Goal: Task Accomplishment & Management: Manage account settings

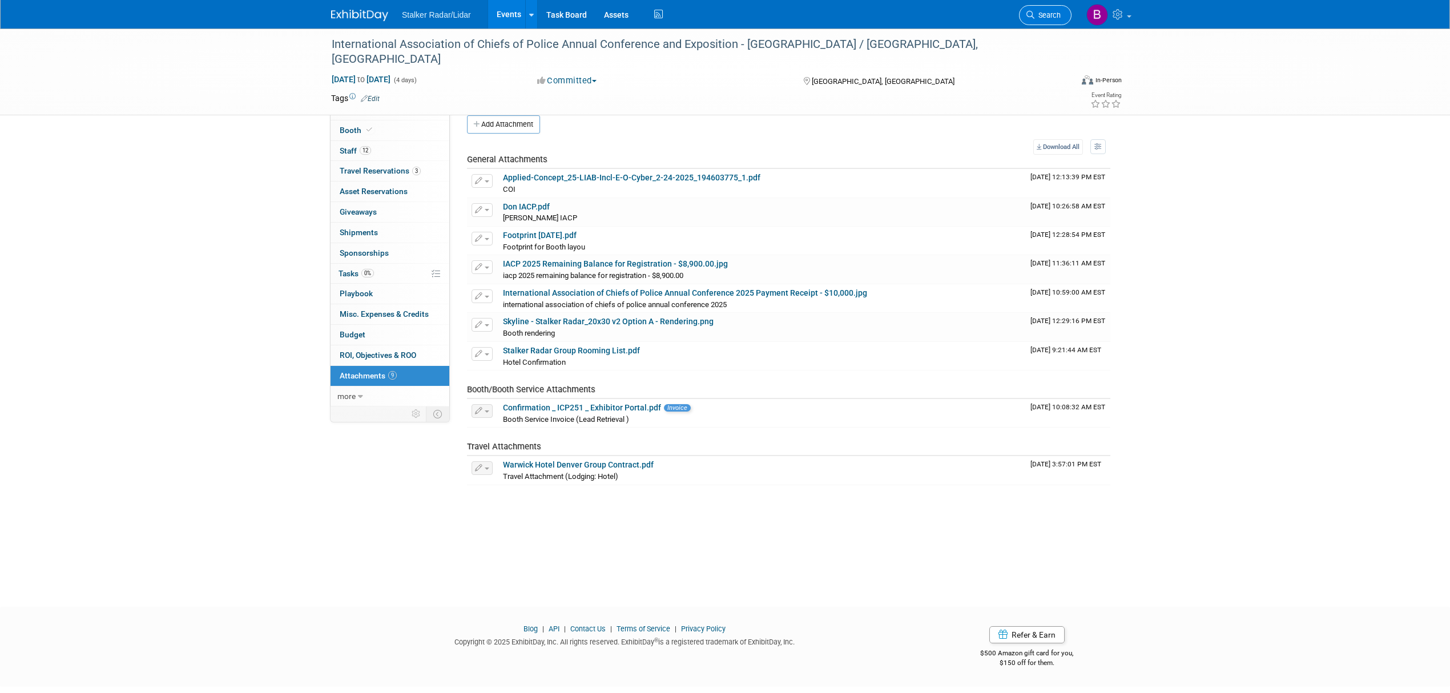
click at [1048, 15] on span "Search" at bounding box center [1047, 15] width 26 height 9
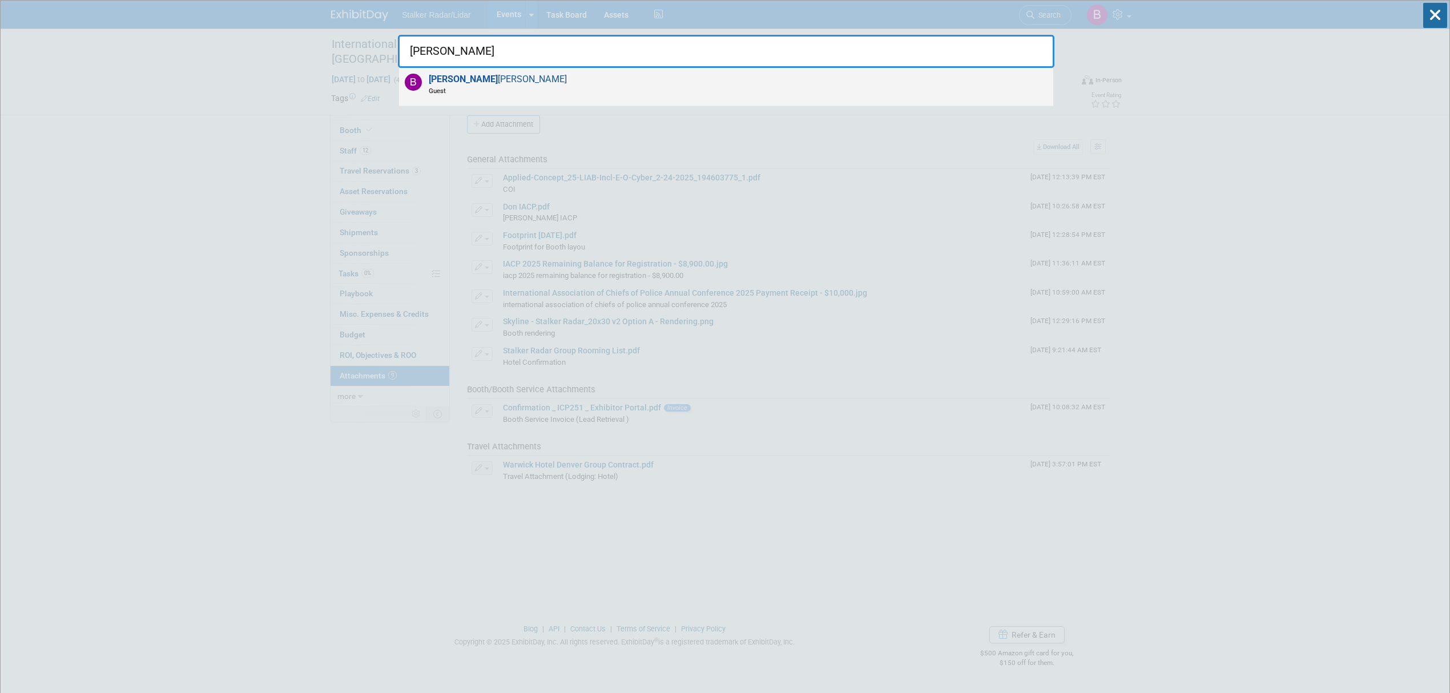
click at [452, 76] on span "Brian Wong Guest" at bounding box center [496, 85] width 142 height 22
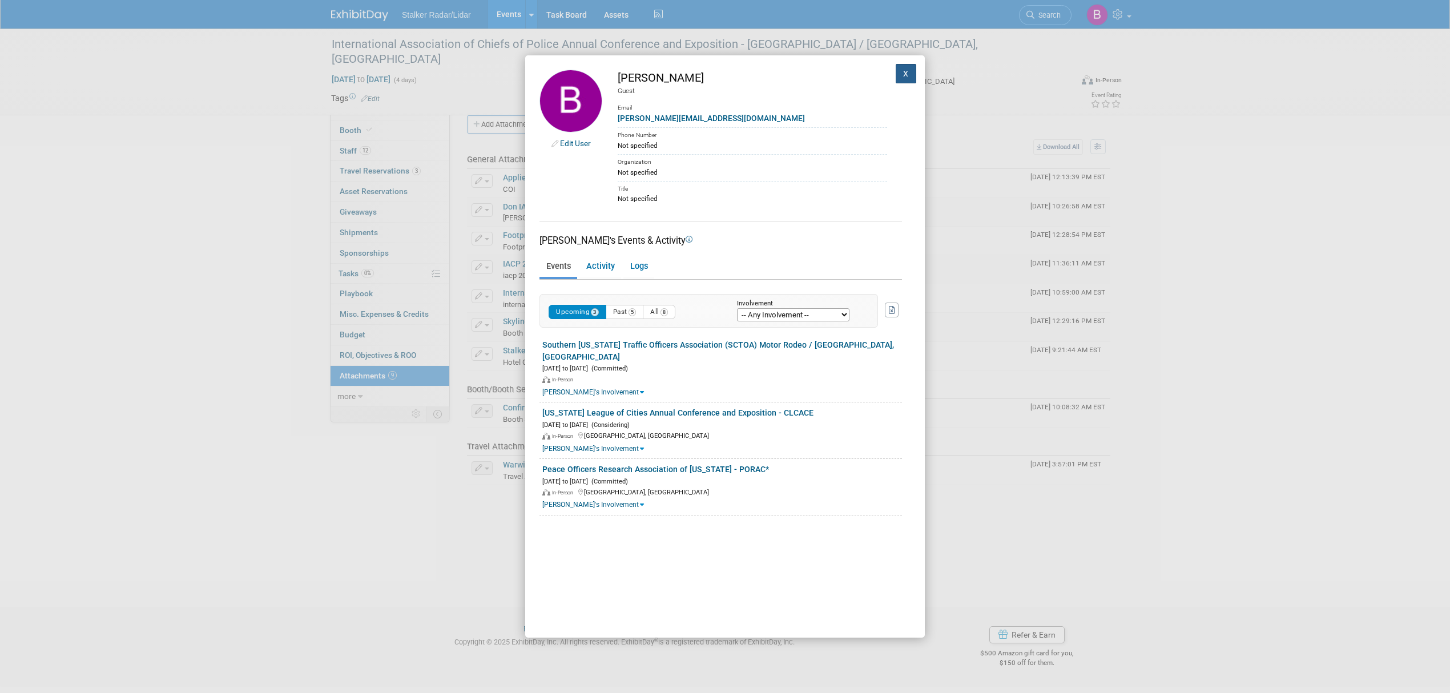
click at [895, 79] on button "X" at bounding box center [905, 73] width 21 height 19
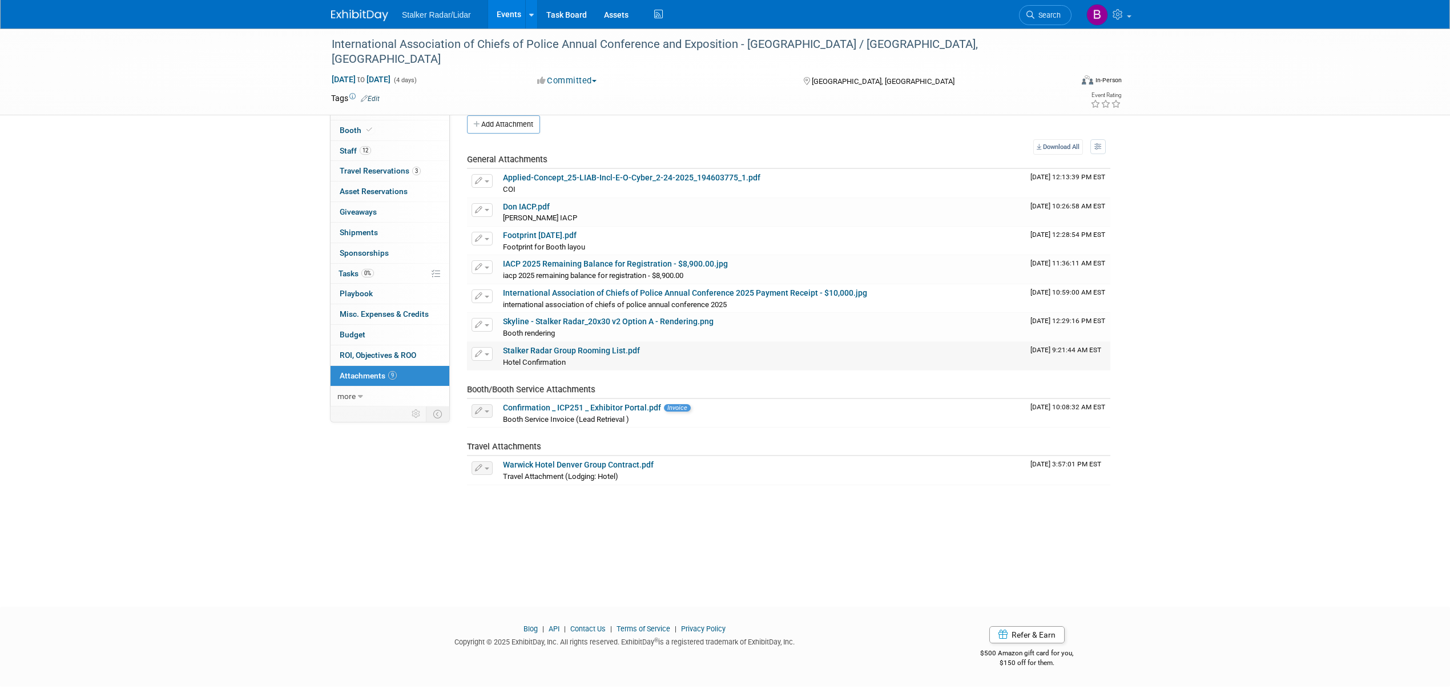
click at [565, 343] on td "Stalker Radar Group Rooming List.pdf Hotel Confirmation Hotel Confirmation X" at bounding box center [761, 356] width 527 height 29
click at [562, 354] on link "Stalker Radar Group Rooming List.pdf" at bounding box center [571, 350] width 137 height 9
click at [1137, 547] on div "International Association of Chiefs of Police Annual Conference and Exposition …" at bounding box center [725, 308] width 1450 height 558
click at [1046, 23] on link "Search" at bounding box center [1045, 15] width 53 height 20
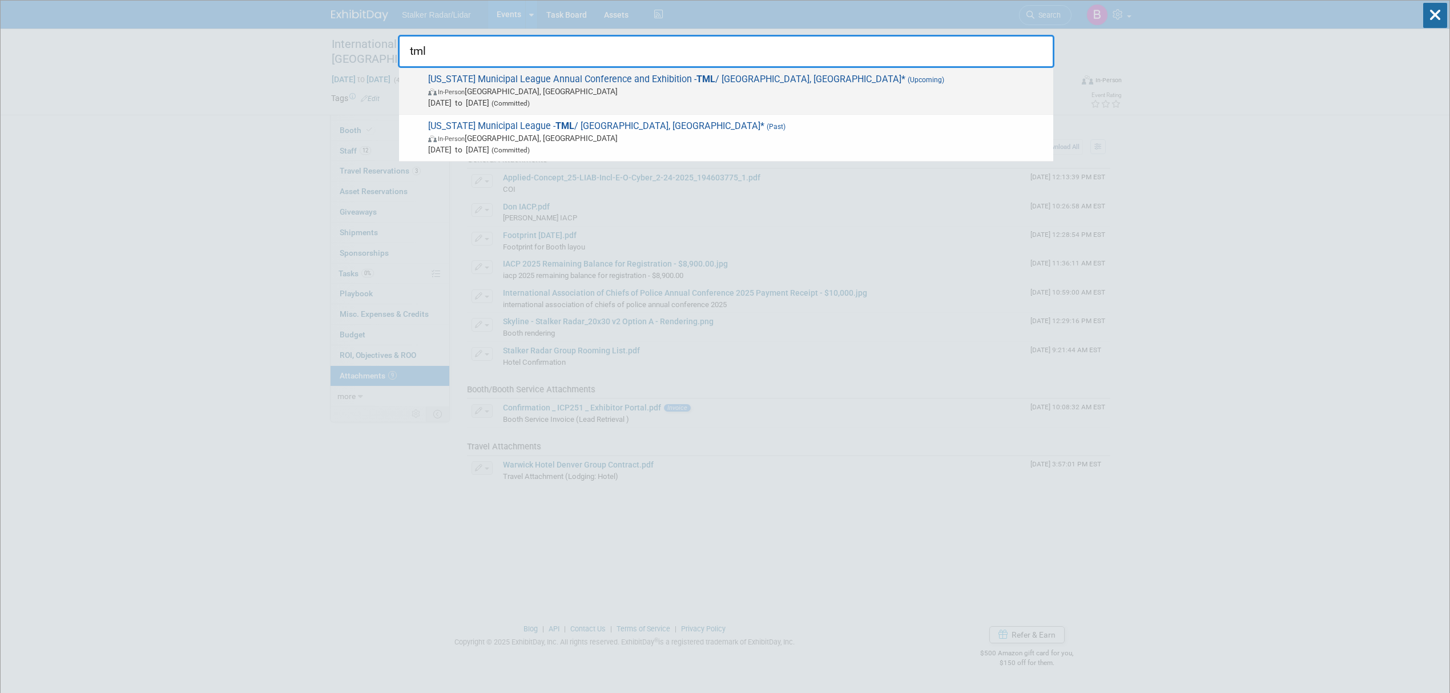
type input "tml"
click at [676, 90] on span "In-Person Fort Worth, TX" at bounding box center [737, 91] width 619 height 11
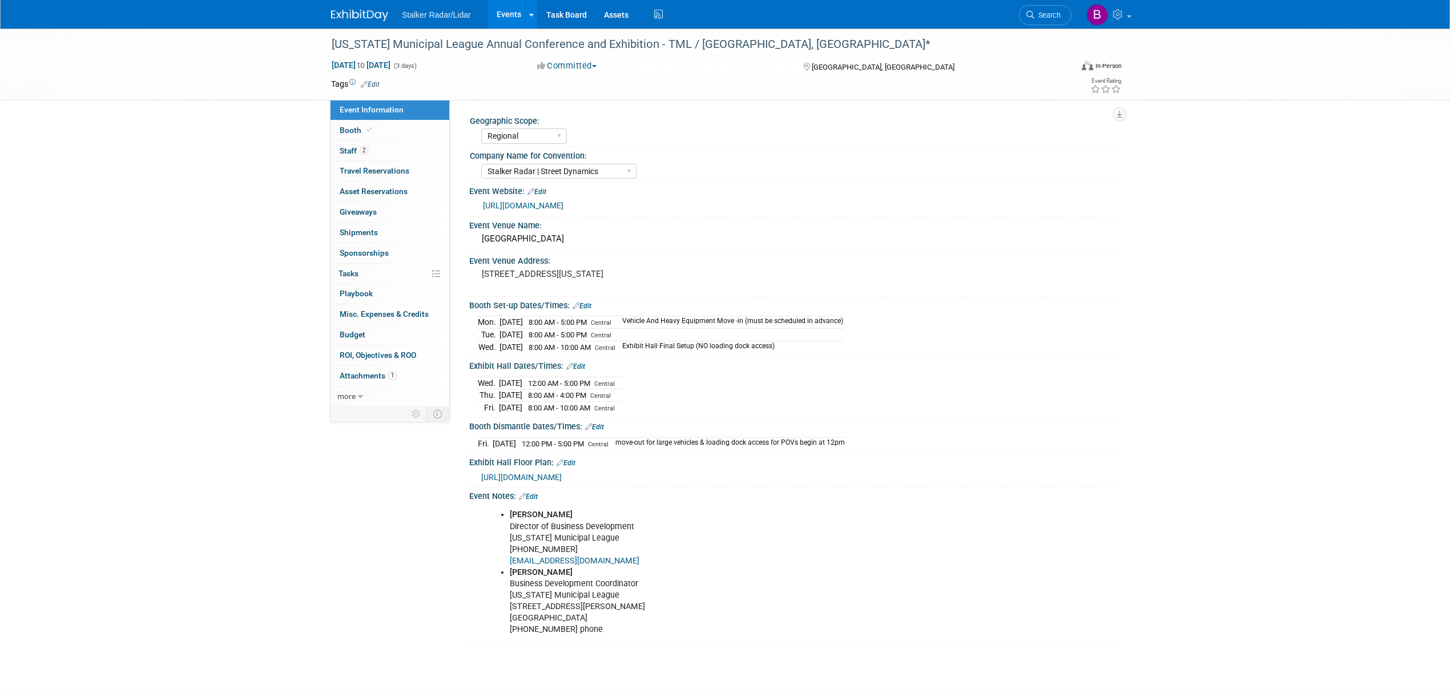
select select "Regional"
select select "Stalker Radar | Street Dynamics"
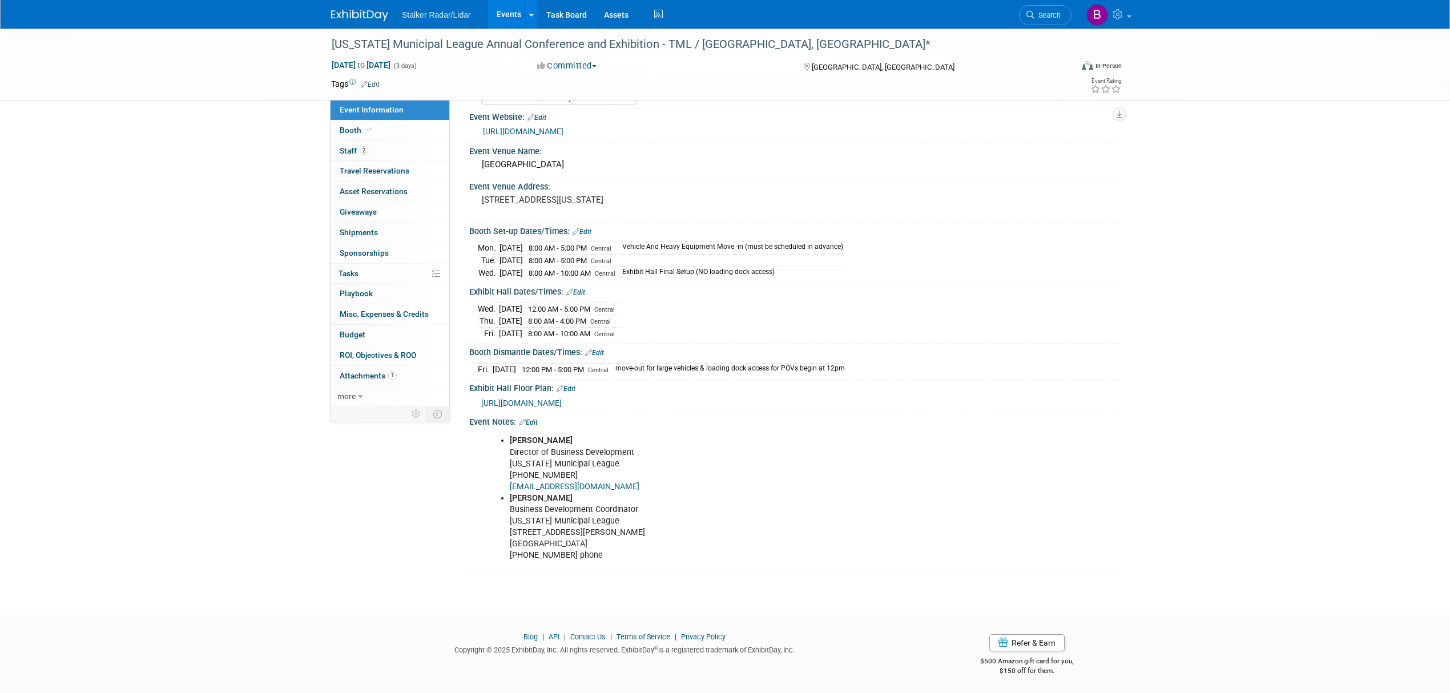
scroll to position [75, 0]
click at [348, 127] on span "Booth" at bounding box center [357, 130] width 35 height 9
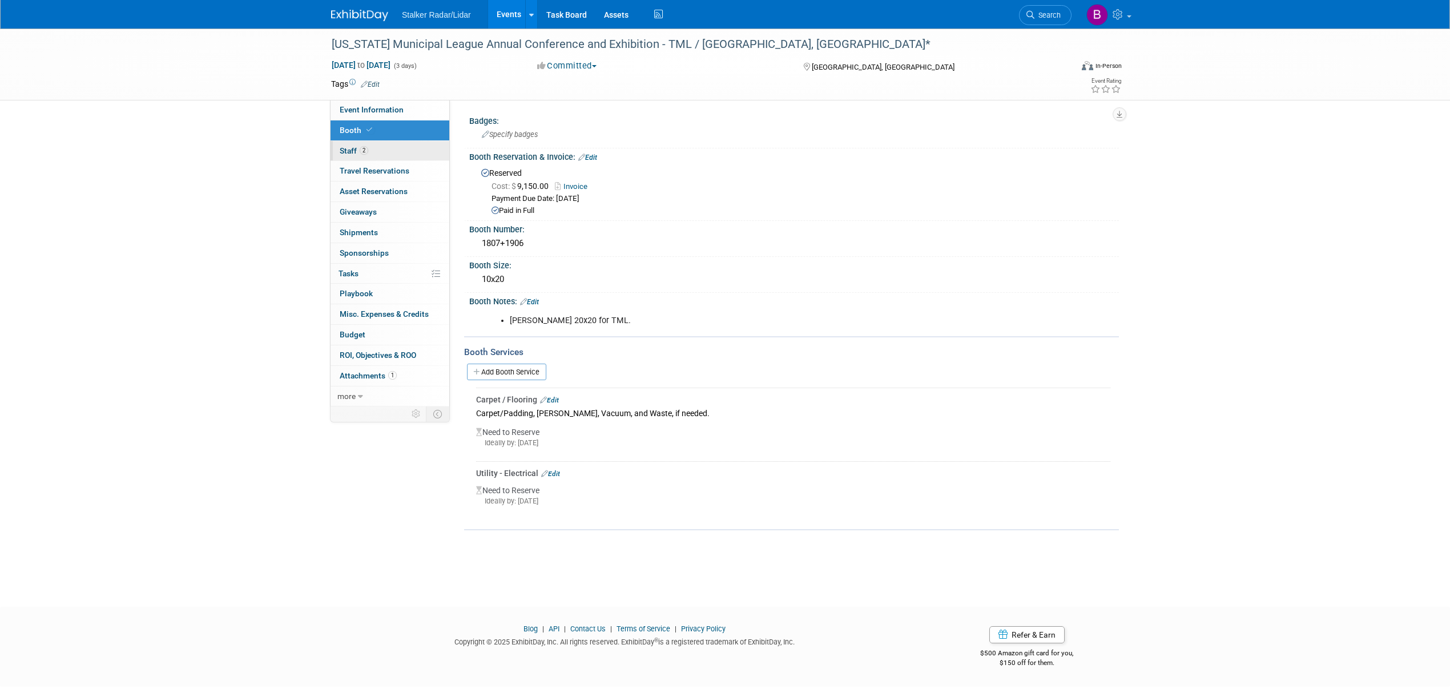
click at [372, 145] on link "2 Staff 2" at bounding box center [389, 151] width 119 height 20
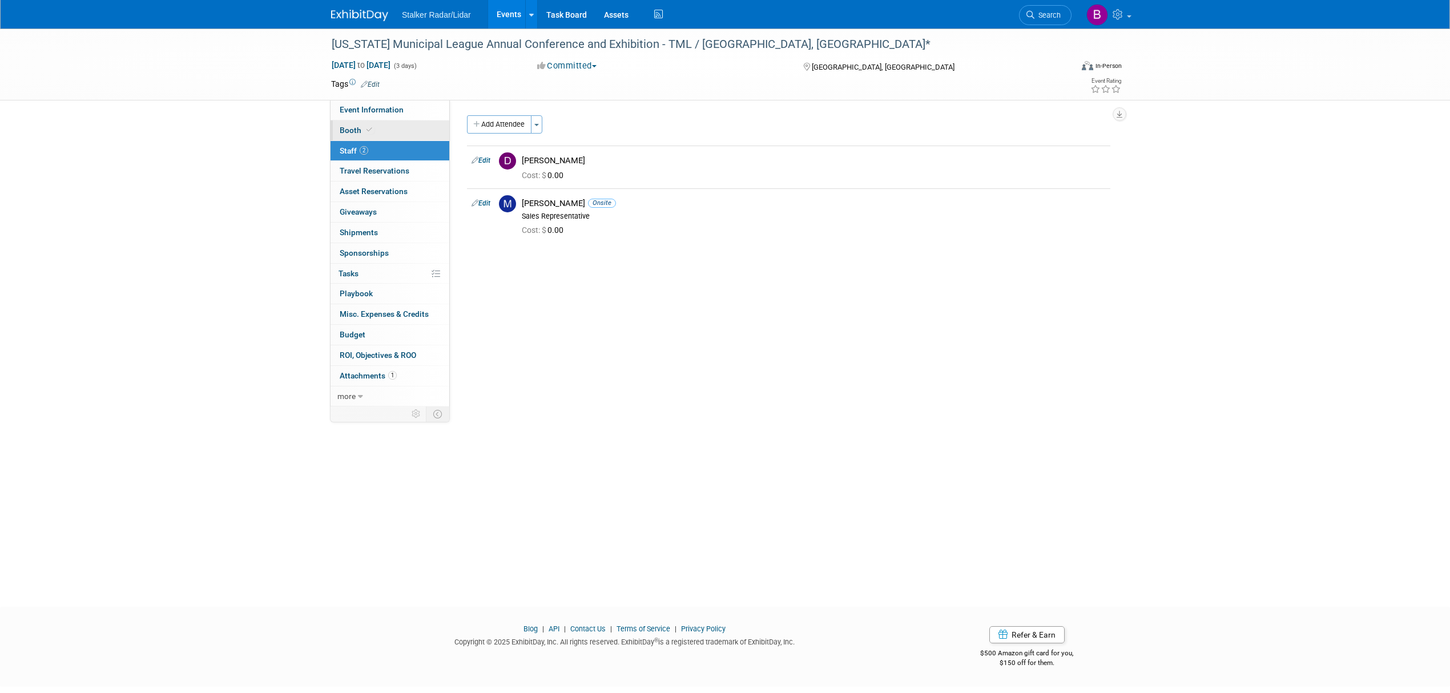
click at [373, 123] on link "Booth" at bounding box center [389, 130] width 119 height 20
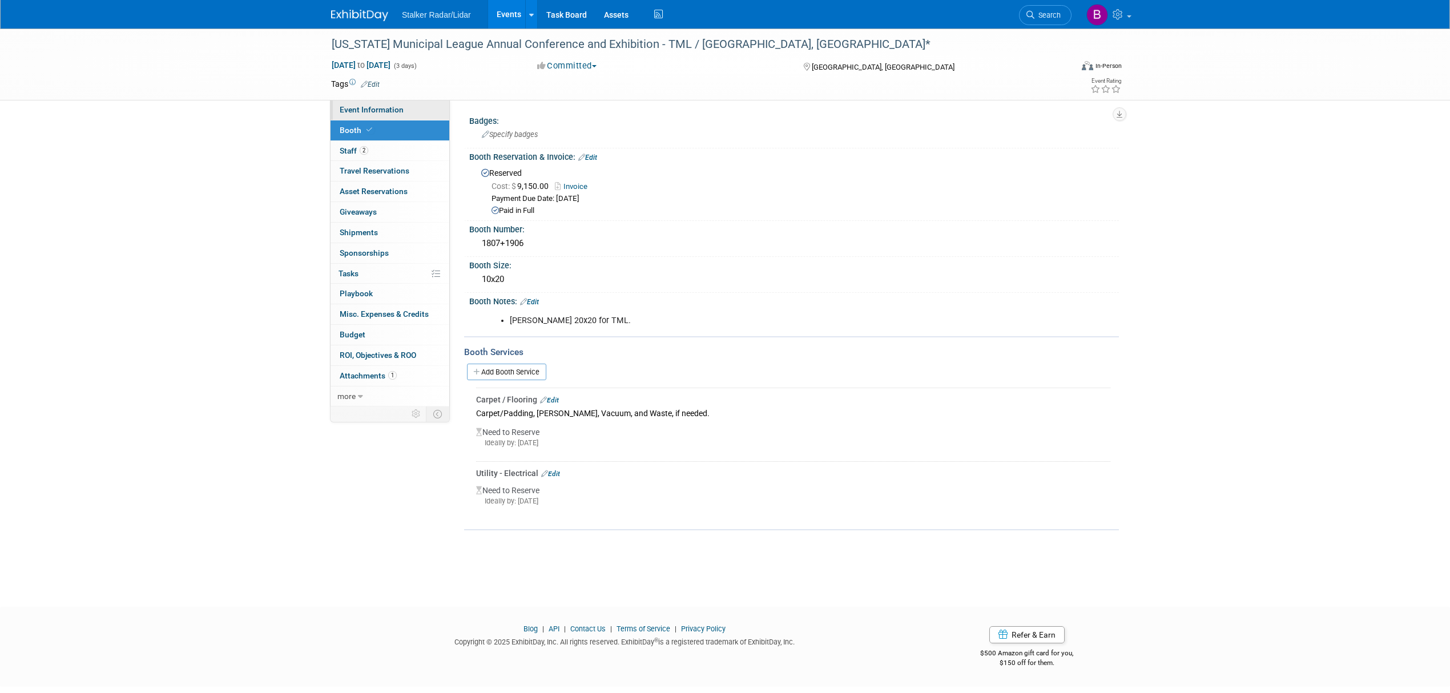
click at [384, 105] on span "Event Information" at bounding box center [372, 109] width 64 height 9
select select "Regional"
select select "Stalker Radar | Street Dynamics"
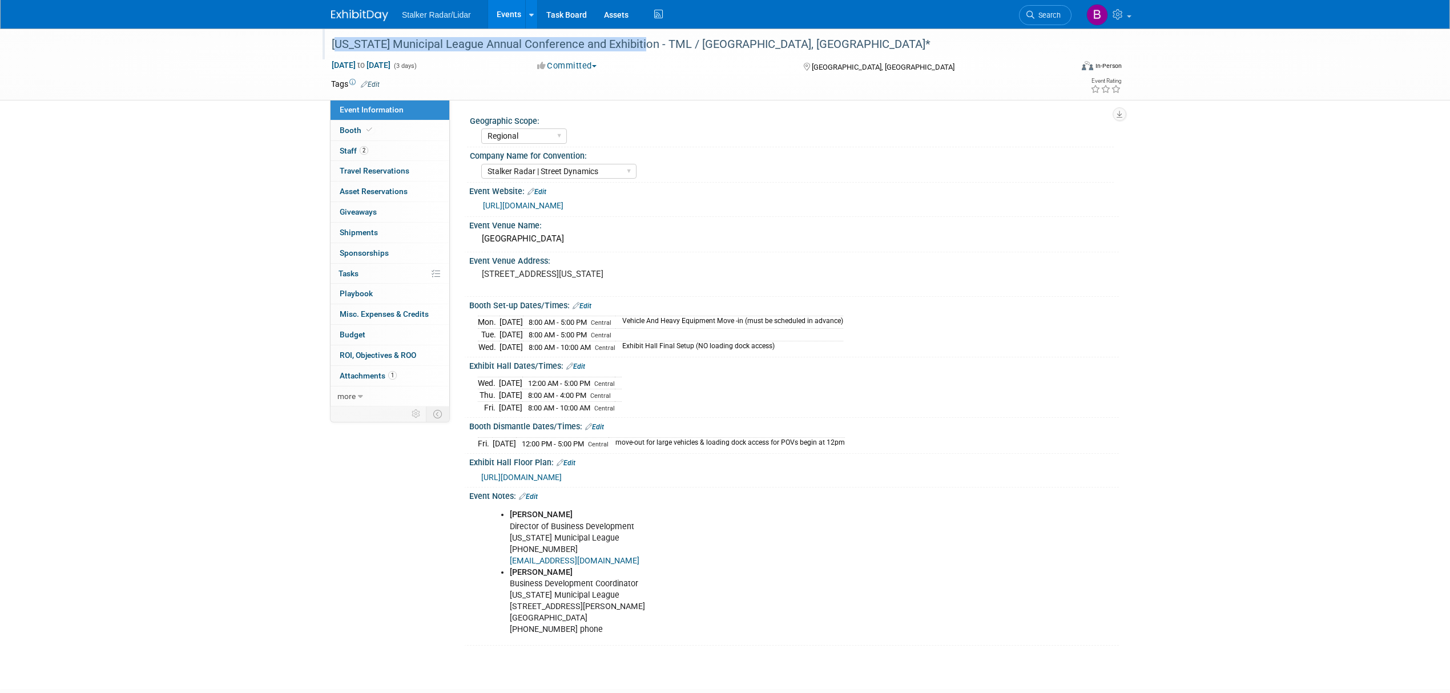
drag, startPoint x: 331, startPoint y: 44, endPoint x: 635, endPoint y: 37, distance: 303.7
click at [635, 37] on div "[US_STATE] Municipal League Annual Conference and Exhibition - TML / [GEOGRAPHI…" at bounding box center [691, 44] width 726 height 21
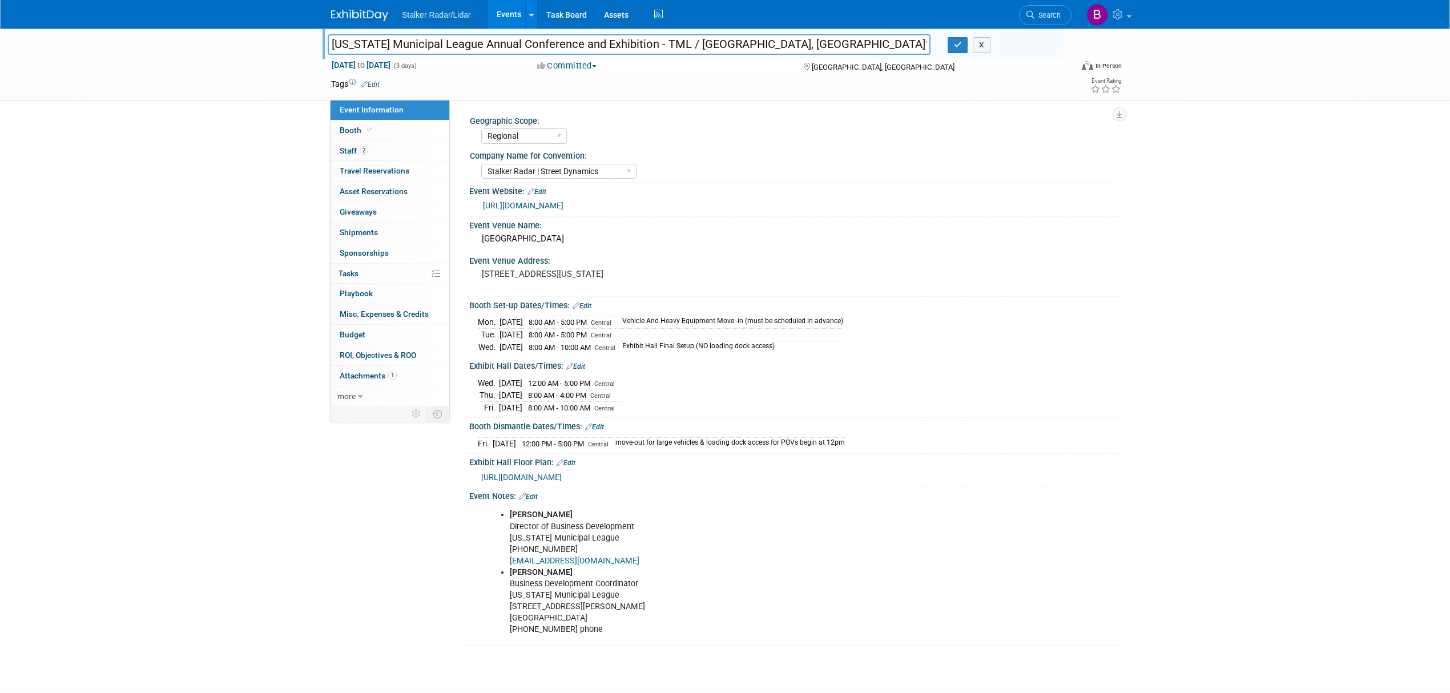
click at [623, 44] on input "[US_STATE] Municipal League Annual Conference and Exhibition - TML / [GEOGRAPHI…" at bounding box center [629, 44] width 603 height 20
drag, startPoint x: 628, startPoint y: 42, endPoint x: 316, endPoint y: 38, distance: 312.8
click at [316, 38] on div "[US_STATE] Municipal League Annual Conference and Exhibition - TML / [GEOGRAPHI…" at bounding box center [725, 65] width 1450 height 72
click at [957, 46] on icon "button" at bounding box center [958, 44] width 8 height 7
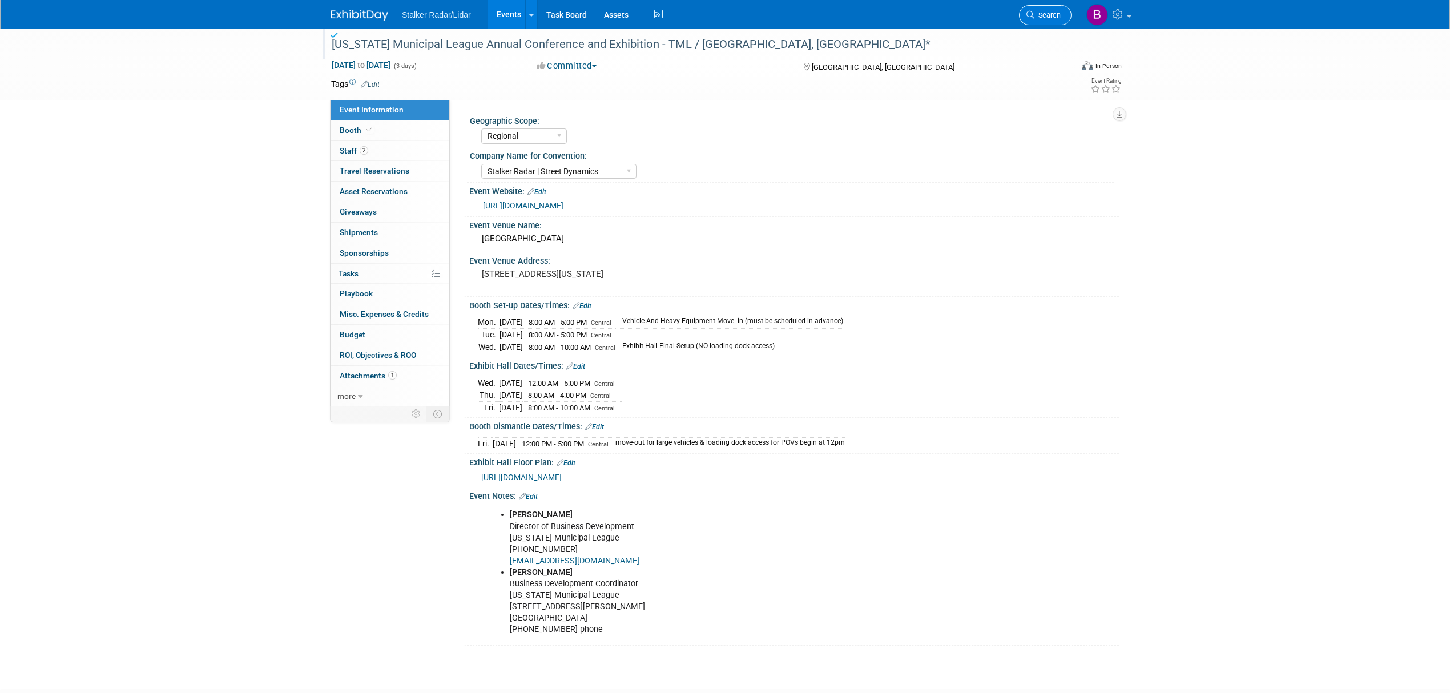
click at [1030, 11] on icon at bounding box center [1030, 15] width 8 height 8
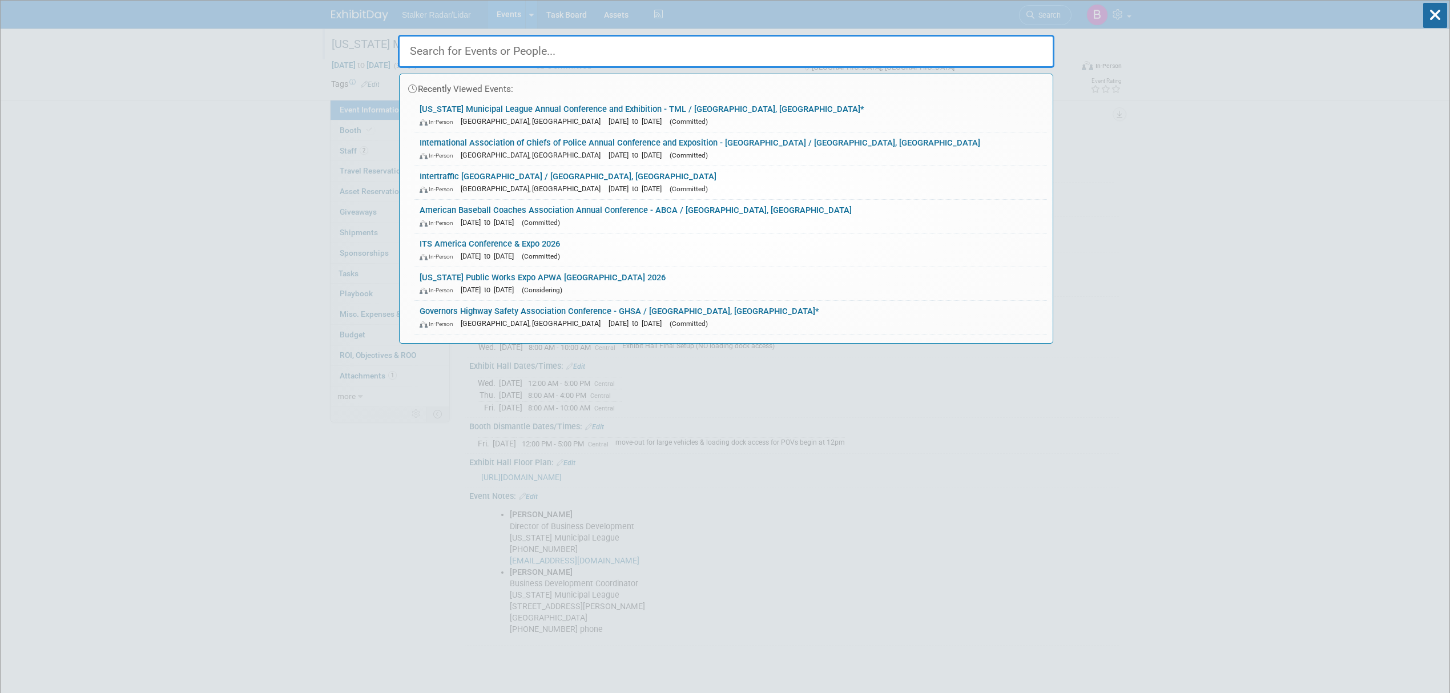
click at [446, 62] on input "text" at bounding box center [726, 51] width 656 height 33
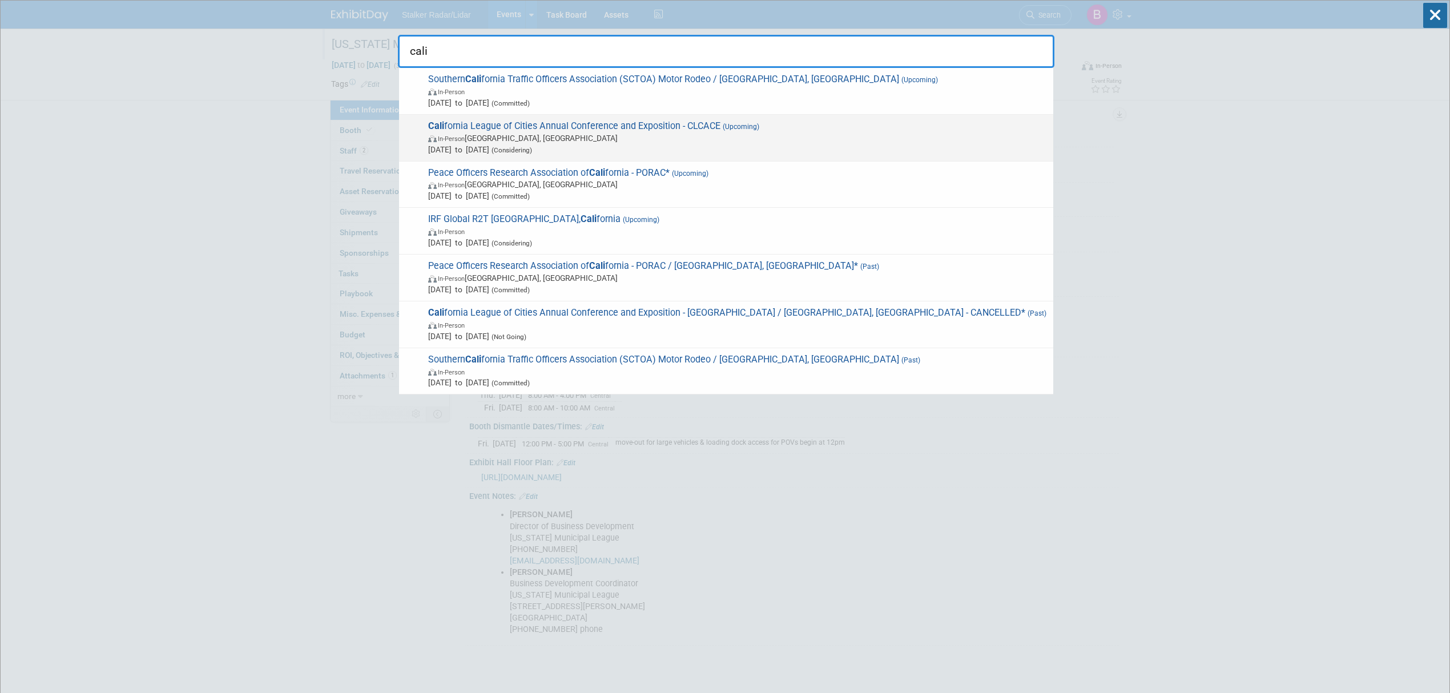
type input "cali"
click at [556, 135] on span "In-Person [GEOGRAPHIC_DATA], [GEOGRAPHIC_DATA]" at bounding box center [737, 137] width 619 height 11
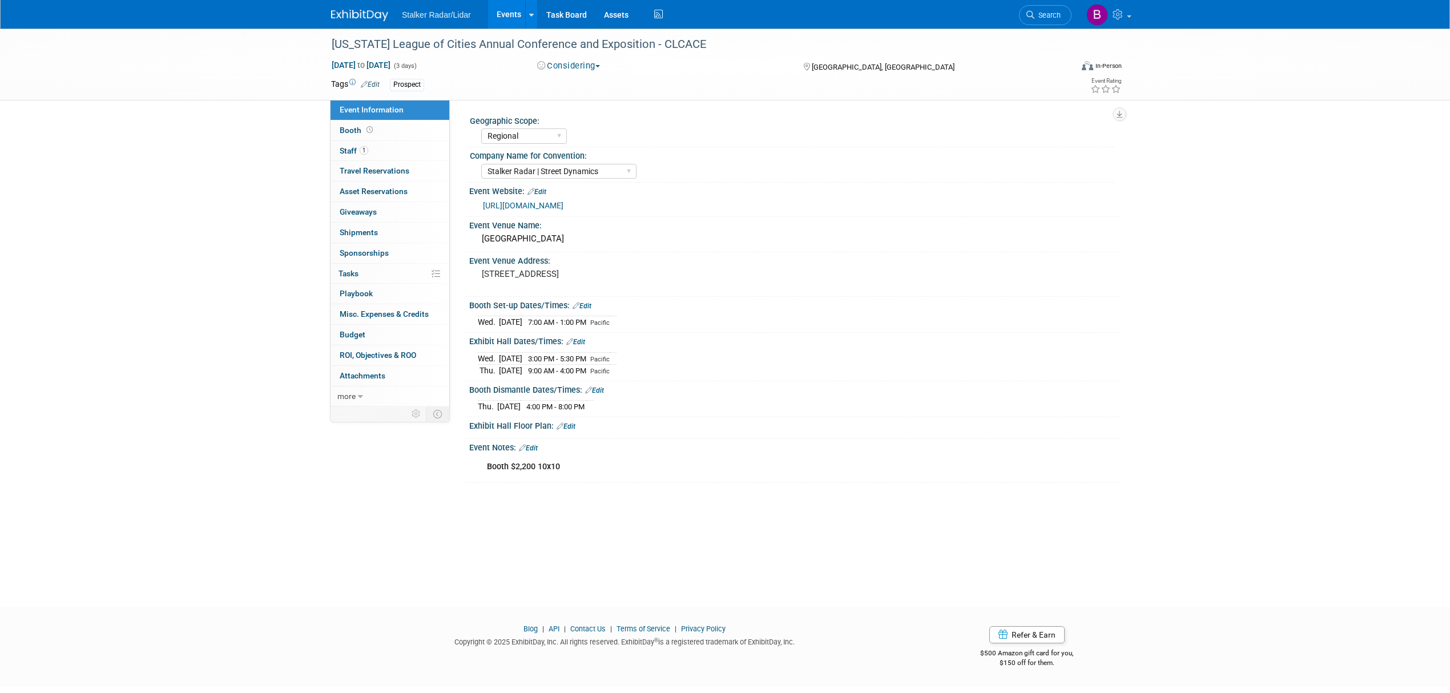
select select "Regional"
select select "Stalker Radar | Street Dynamics"
click at [380, 131] on link "Booth" at bounding box center [389, 130] width 119 height 20
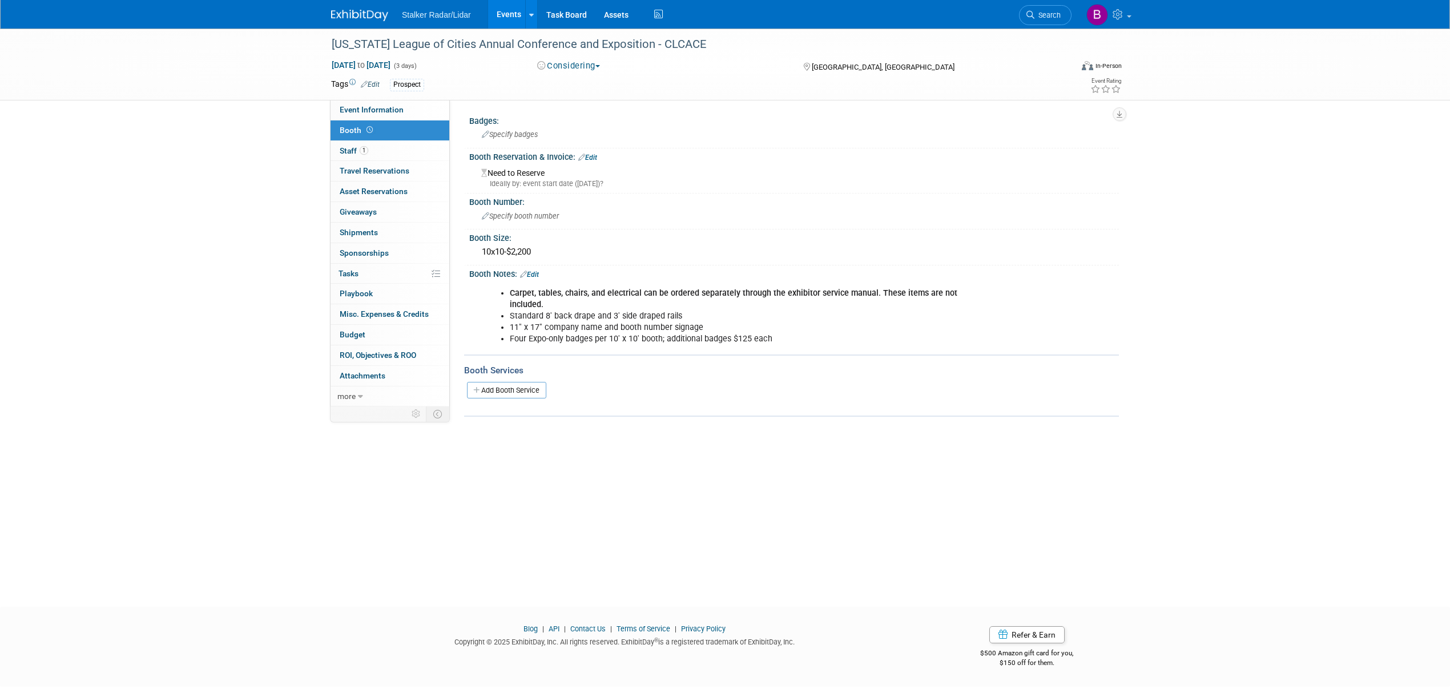
click at [591, 64] on button "Considering" at bounding box center [568, 66] width 71 height 12
click at [587, 116] on link "Not Going" at bounding box center [579, 116] width 90 height 16
click at [341, 115] on link "Event Information" at bounding box center [389, 110] width 119 height 20
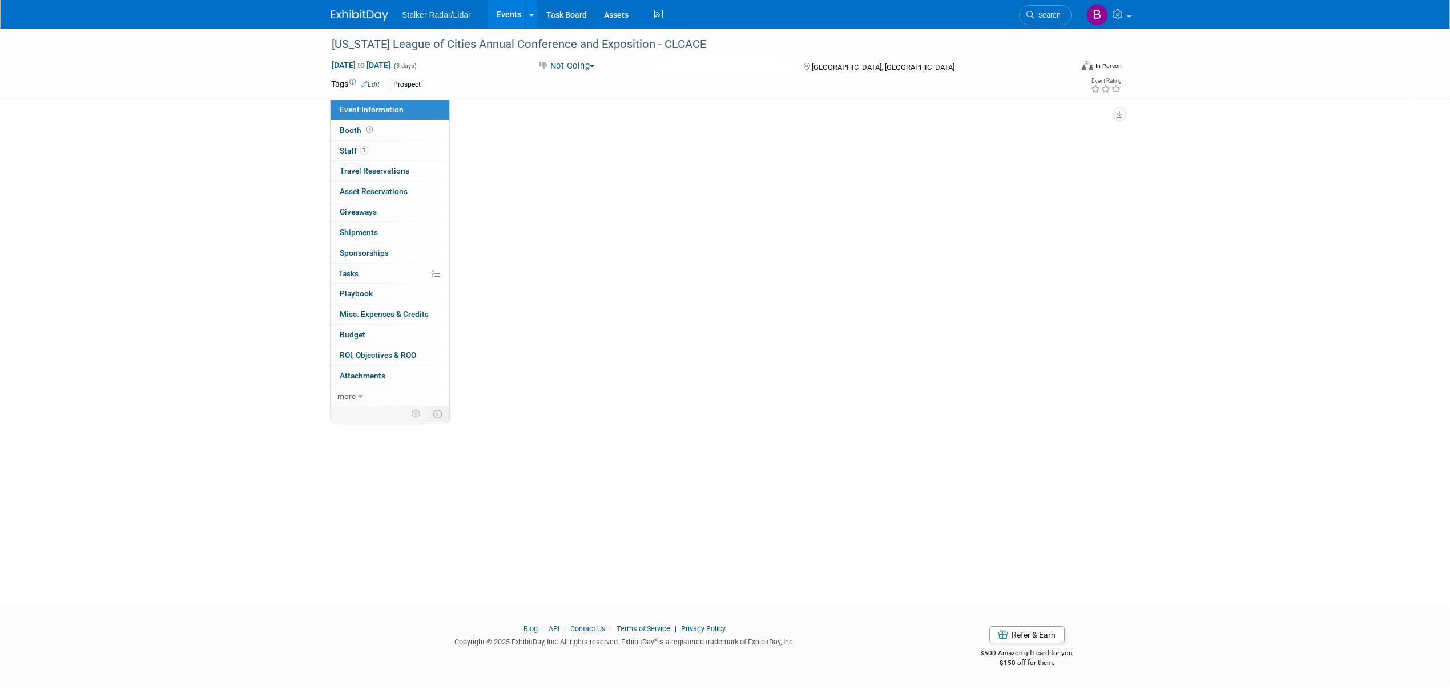
select select "Regional"
select select "Stalker Radar | Street Dynamics"
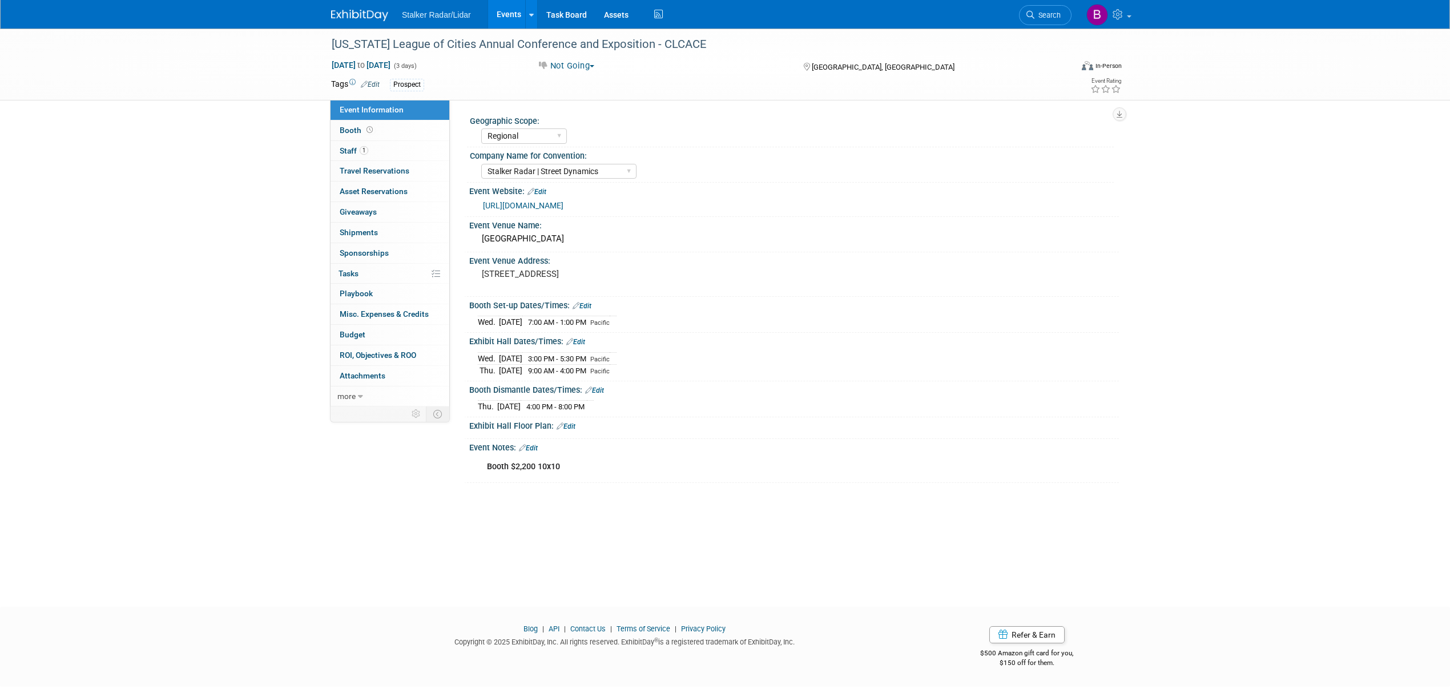
click at [535, 450] on link "Edit" at bounding box center [528, 448] width 19 height 8
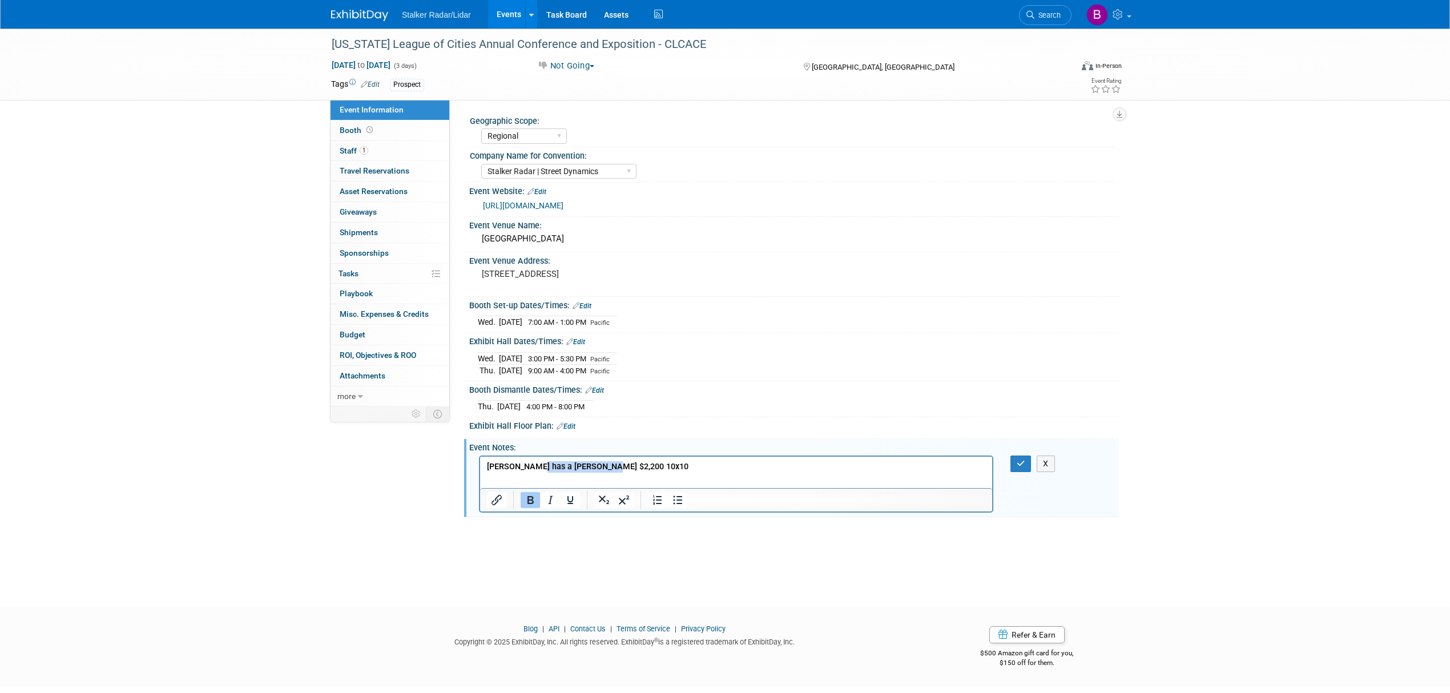
drag, startPoint x: 624, startPoint y: 466, endPoint x: 532, endPoint y: 463, distance: 91.9
click at [532, 463] on p "Brian has a Booth $2,200 10x10" at bounding box center [736, 466] width 499 height 11
click at [1016, 462] on button "button" at bounding box center [1020, 463] width 21 height 17
